Goal: Information Seeking & Learning: Learn about a topic

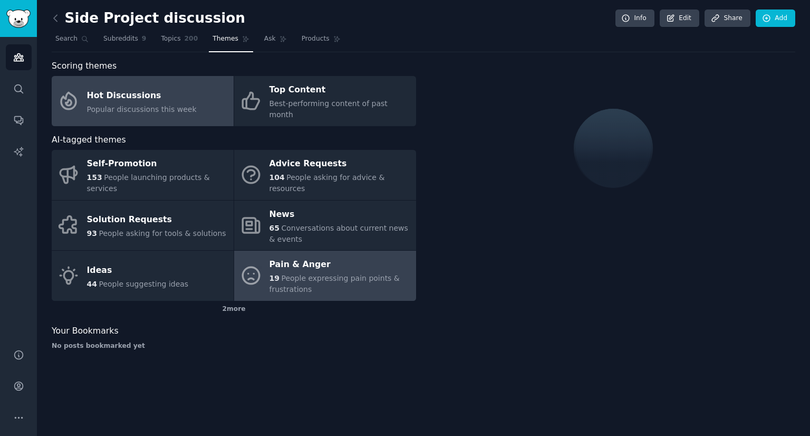
click at [165, 93] on div "Hot Discussions" at bounding box center [142, 95] width 110 height 17
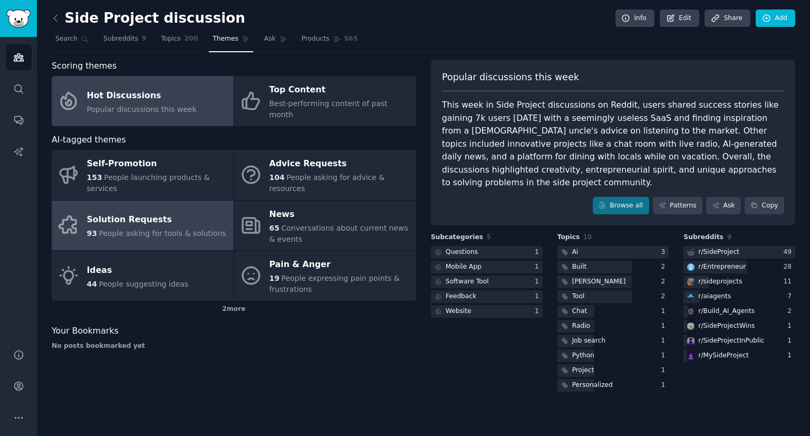
click at [186, 200] on link "Solution Requests 93 People asking for tools & solutions" at bounding box center [143, 225] width 182 height 50
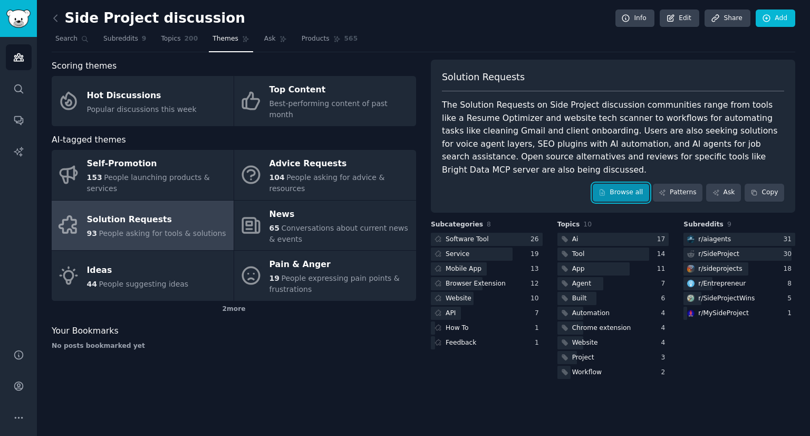
click at [607, 184] on link "Browse all" at bounding box center [621, 193] width 56 height 18
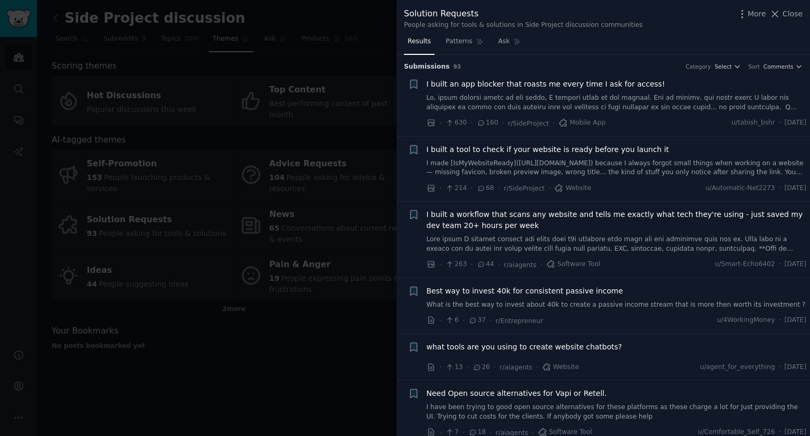
click at [407, 273] on li "+ I built a workflow that scans any website and tells me exactly what tech they…" at bounding box center [603, 239] width 413 height 76
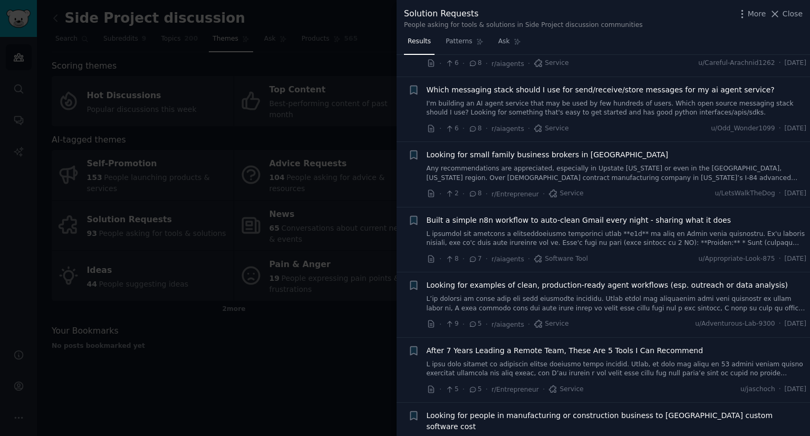
scroll to position [717, 0]
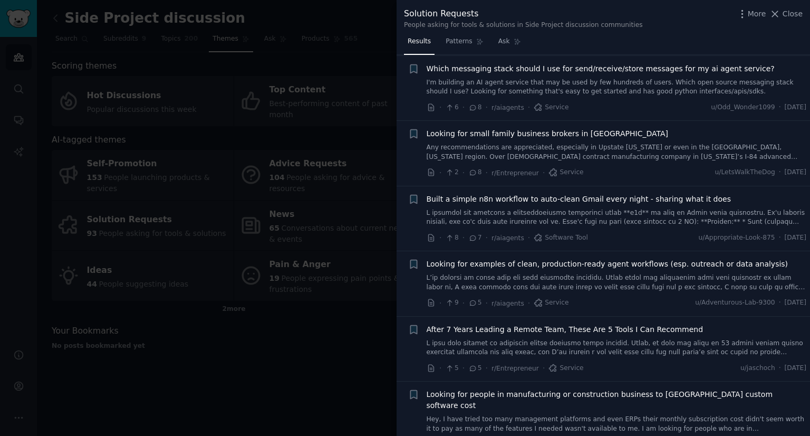
click at [258, 323] on div at bounding box center [405, 218] width 810 height 436
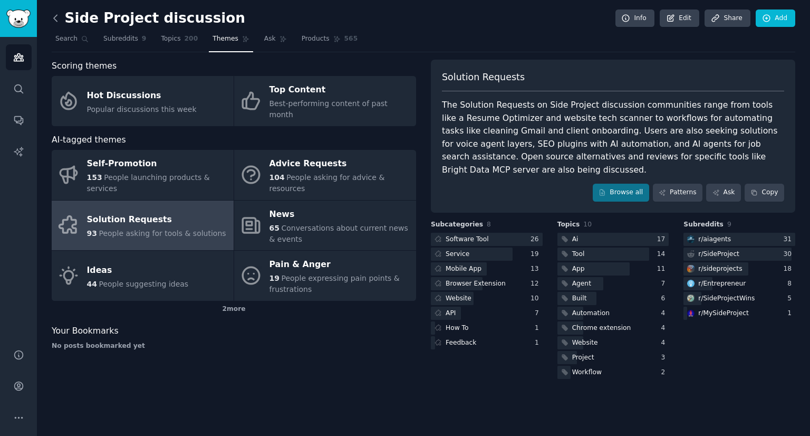
click at [54, 20] on icon at bounding box center [55, 18] width 11 height 11
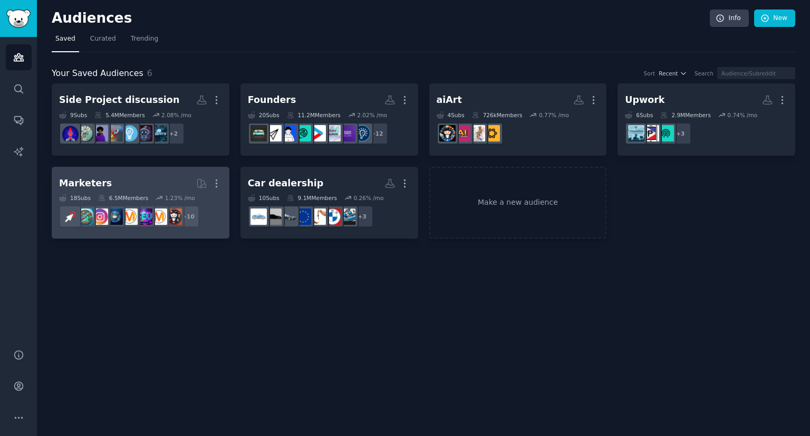
click at [144, 182] on h2 "Marketers Curated by GummySearch More" at bounding box center [140, 183] width 163 height 18
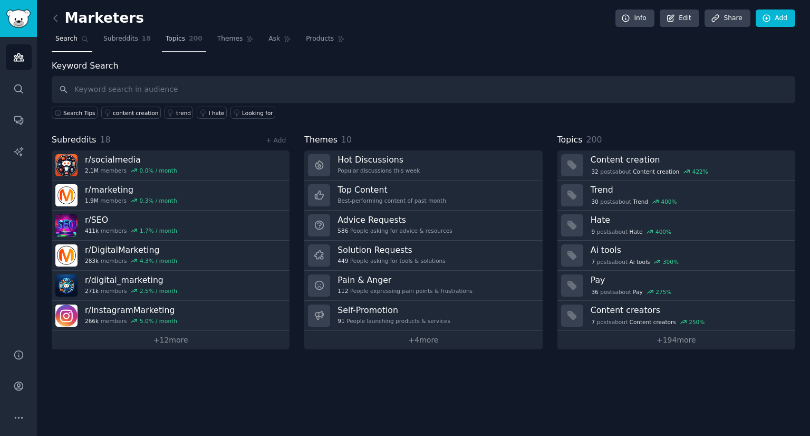
click at [175, 42] on span "Topics" at bounding box center [176, 38] width 20 height 9
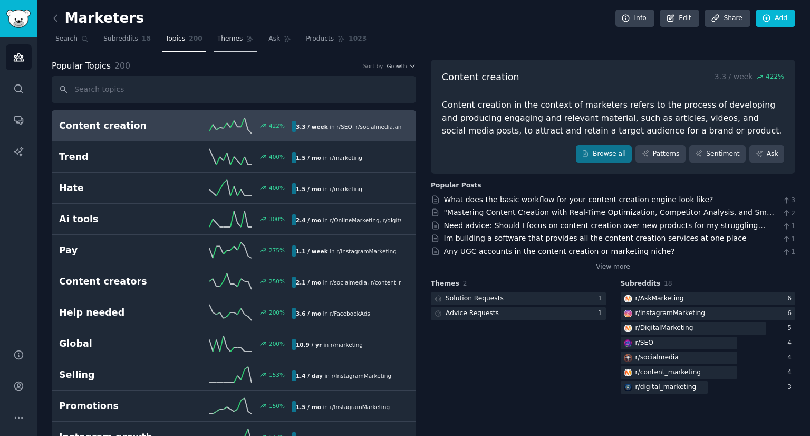
click at [220, 32] on link "Themes" at bounding box center [236, 42] width 44 height 22
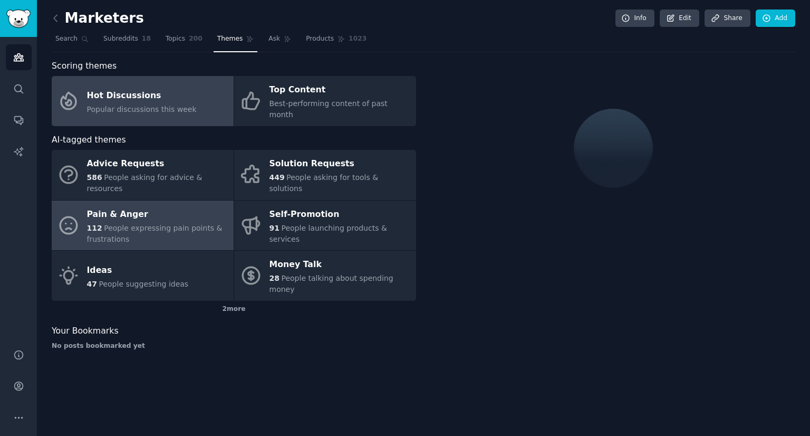
click at [187, 206] on div "Pain & Anger" at bounding box center [157, 214] width 141 height 17
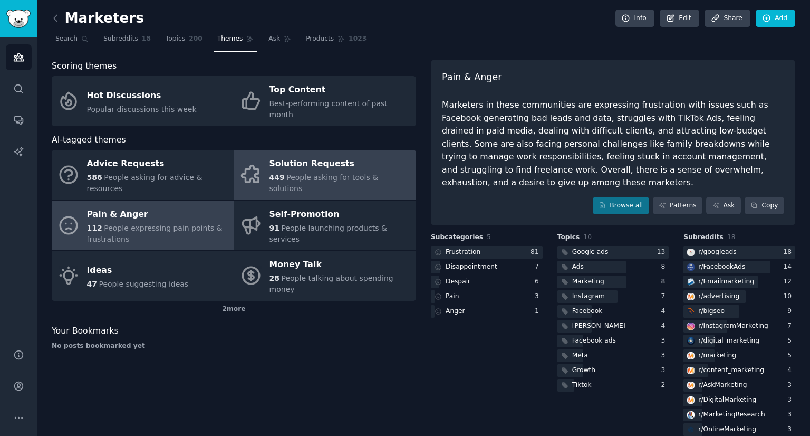
click at [331, 173] on span "People asking for tools & solutions" at bounding box center [323, 183] width 109 height 20
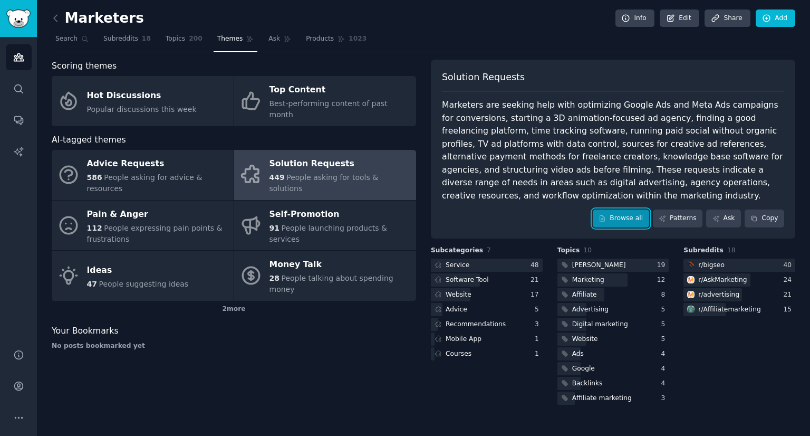
click at [616, 209] on link "Browse all" at bounding box center [621, 218] width 56 height 18
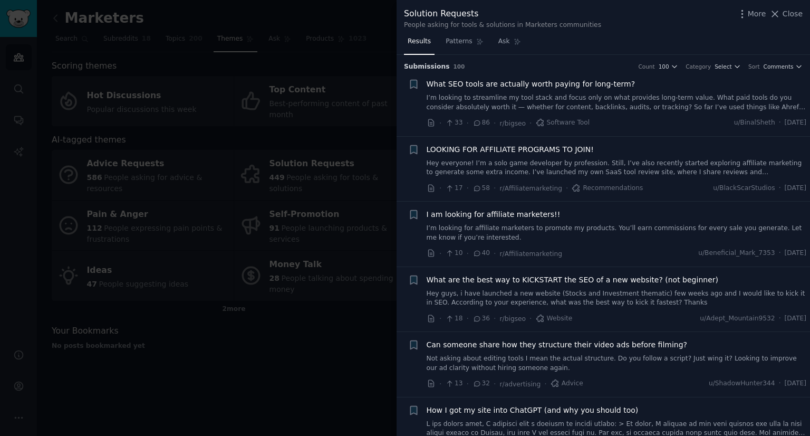
click at [616, 205] on li "+ I am looking for affiliate marketers!! I’m looking for affiliate marketers to…" at bounding box center [603, 233] width 413 height 65
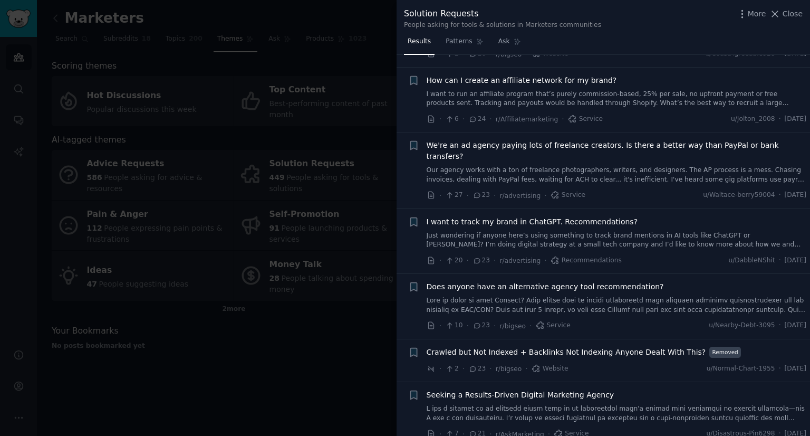
scroll to position [642, 0]
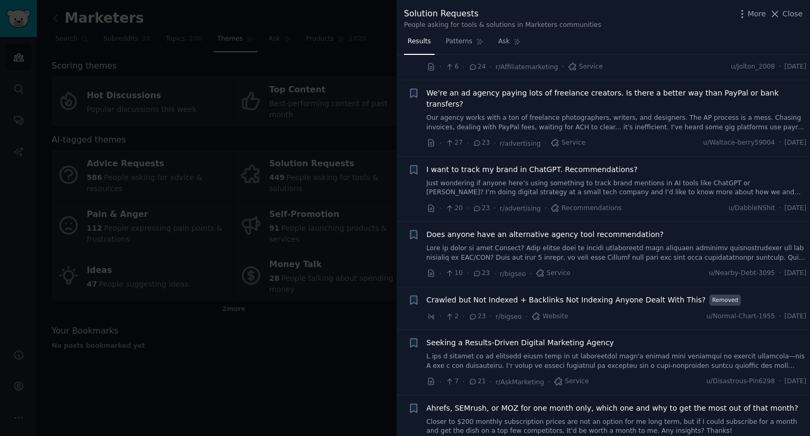
click at [629, 179] on link "Just wondering if anyone here’s using something to track brand mentions in AI t…" at bounding box center [617, 188] width 380 height 18
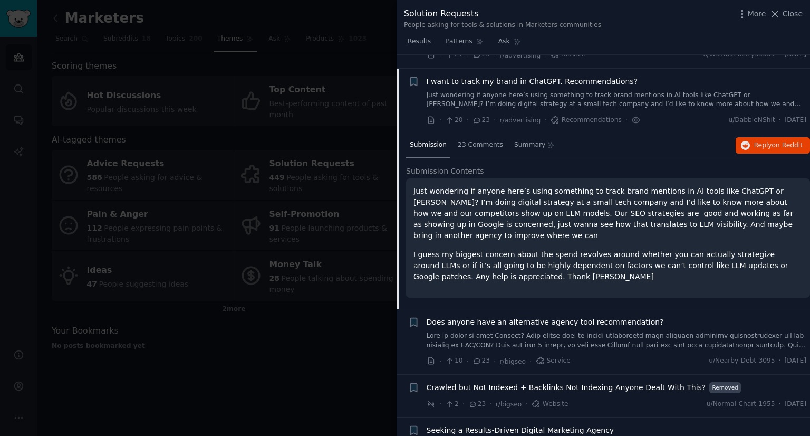
scroll to position [732, 0]
click at [471, 139] on span "23 Comments" at bounding box center [480, 143] width 45 height 9
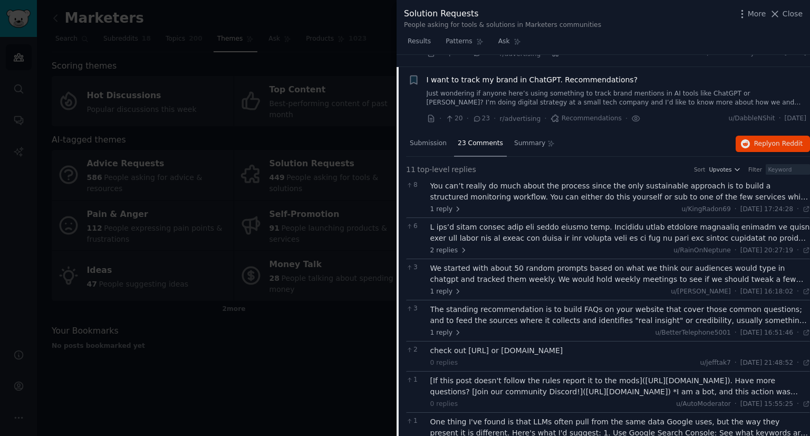
click at [405, 189] on div "Submission 23 Comments Summary Reply on Reddit 11 top-level replies Sort Upvote…" at bounding box center [603, 374] width 413 height 486
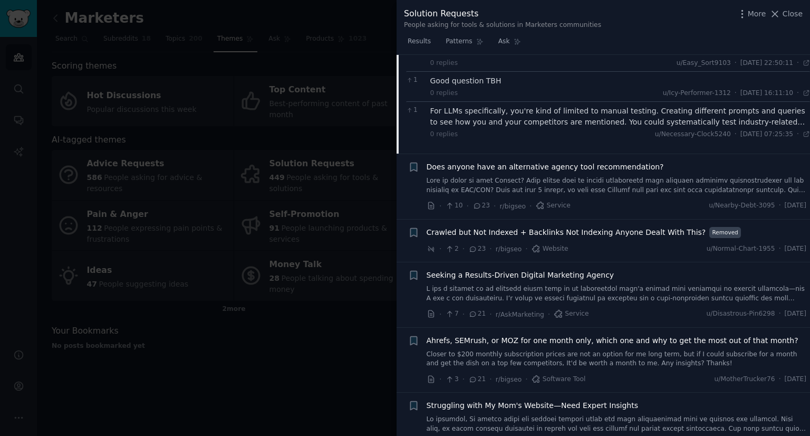
scroll to position [1217, 0]
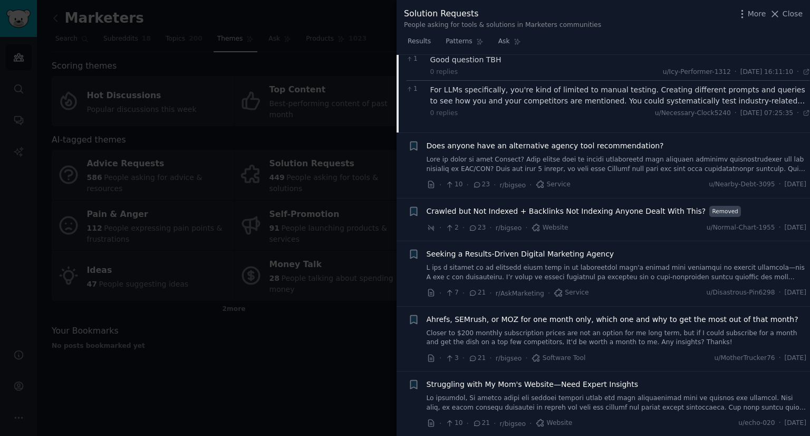
click at [582, 155] on link at bounding box center [617, 164] width 380 height 18
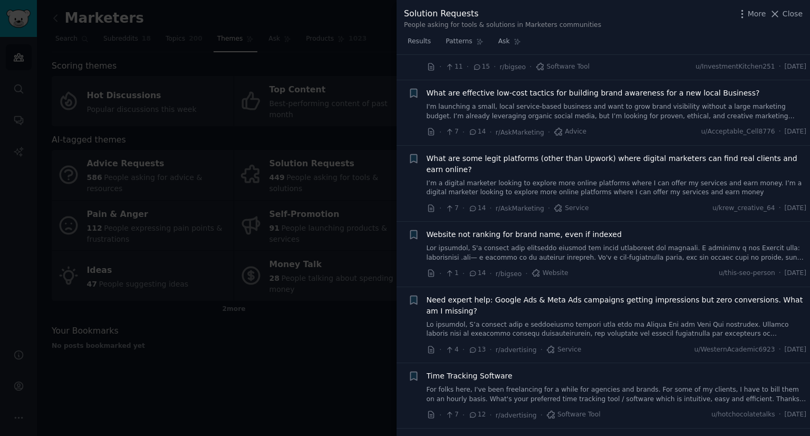
scroll to position [1725, 0]
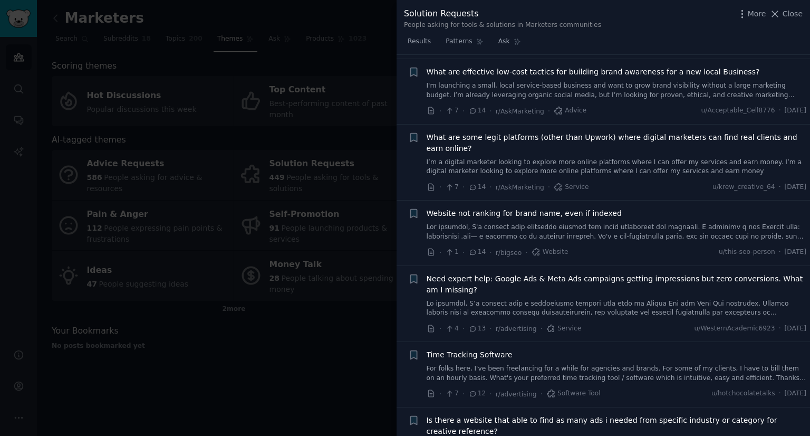
click at [349, 323] on div at bounding box center [405, 218] width 810 height 436
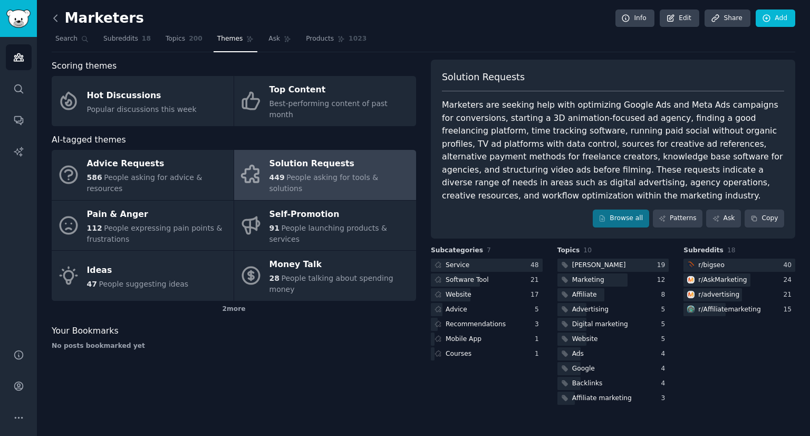
click at [55, 14] on icon at bounding box center [55, 18] width 11 height 11
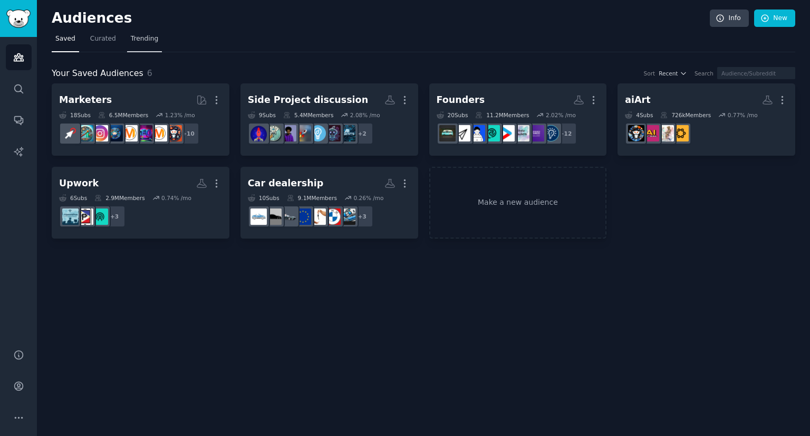
click at [134, 47] on link "Trending" at bounding box center [144, 42] width 35 height 22
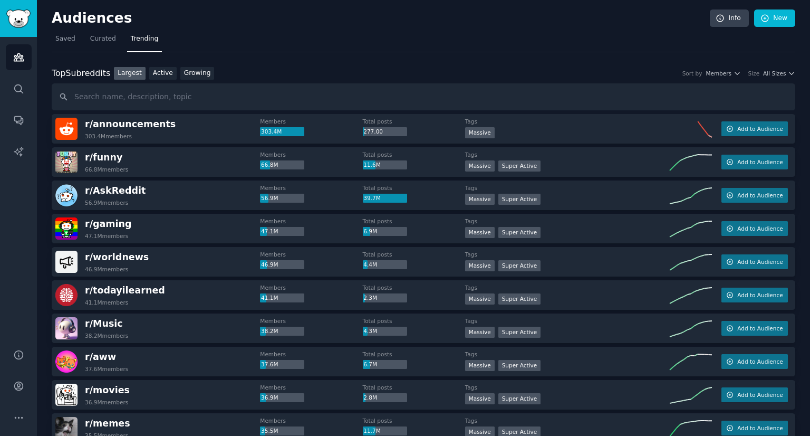
drag, startPoint x: 344, startPoint y: 56, endPoint x: 348, endPoint y: 50, distance: 8.0
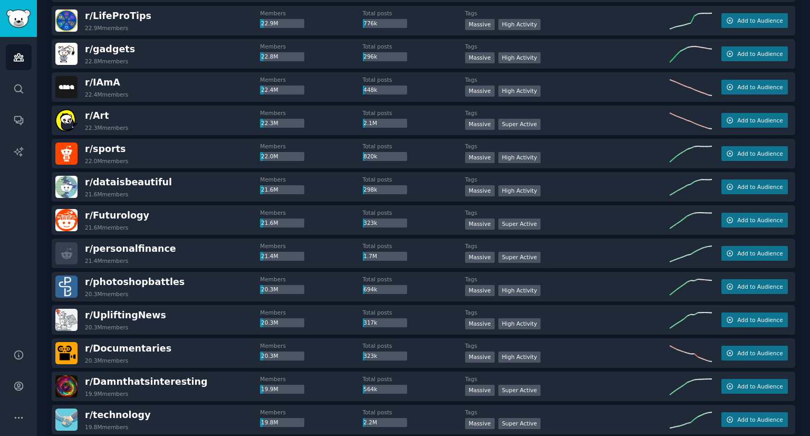
scroll to position [907, 0]
